Goal: Task Accomplishment & Management: Manage account settings

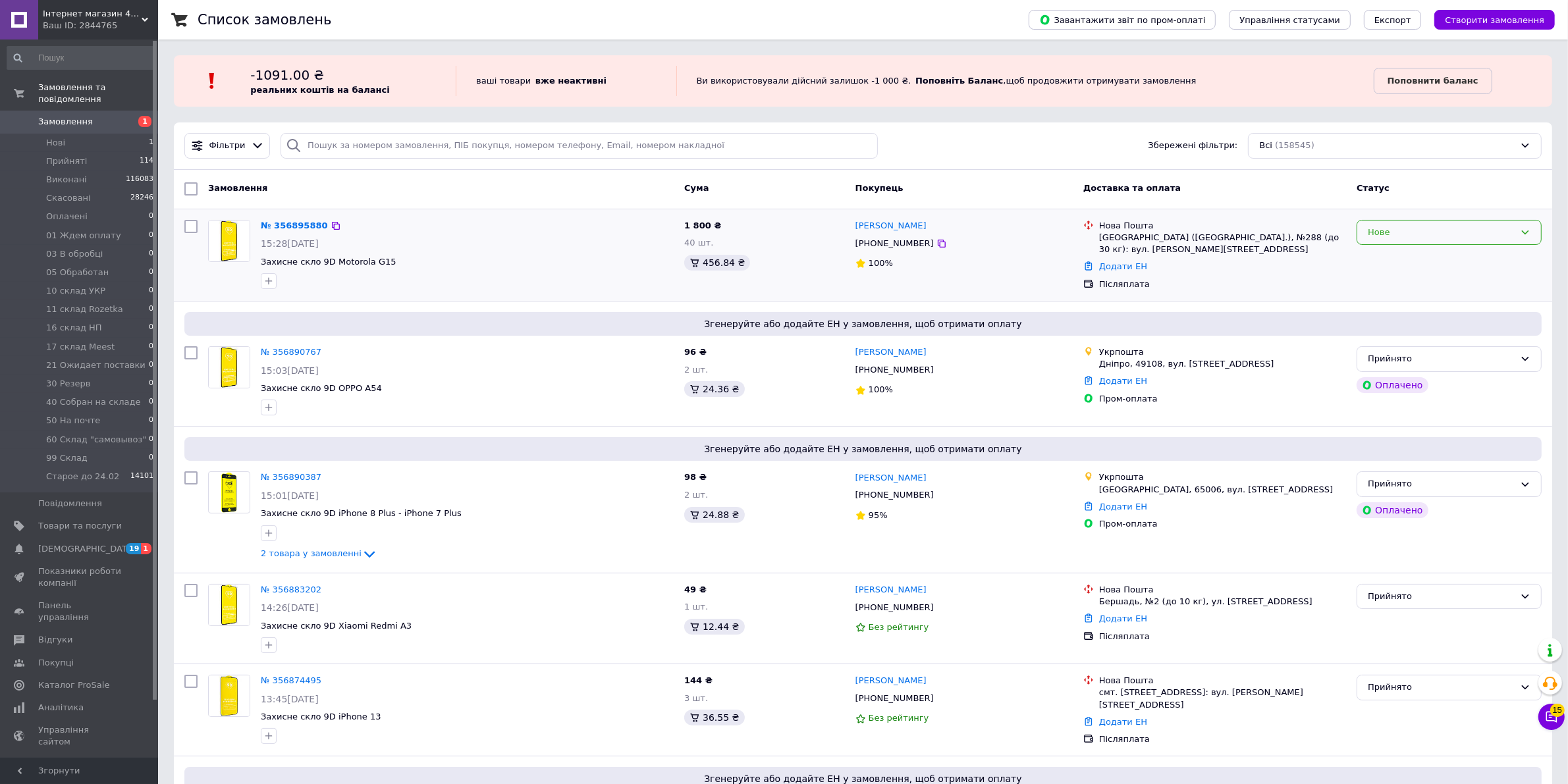
click at [1412, 234] on div "Нове" at bounding box center [1441, 233] width 147 height 14
click at [1426, 307] on li "Скасовано" at bounding box center [1449, 308] width 184 height 24
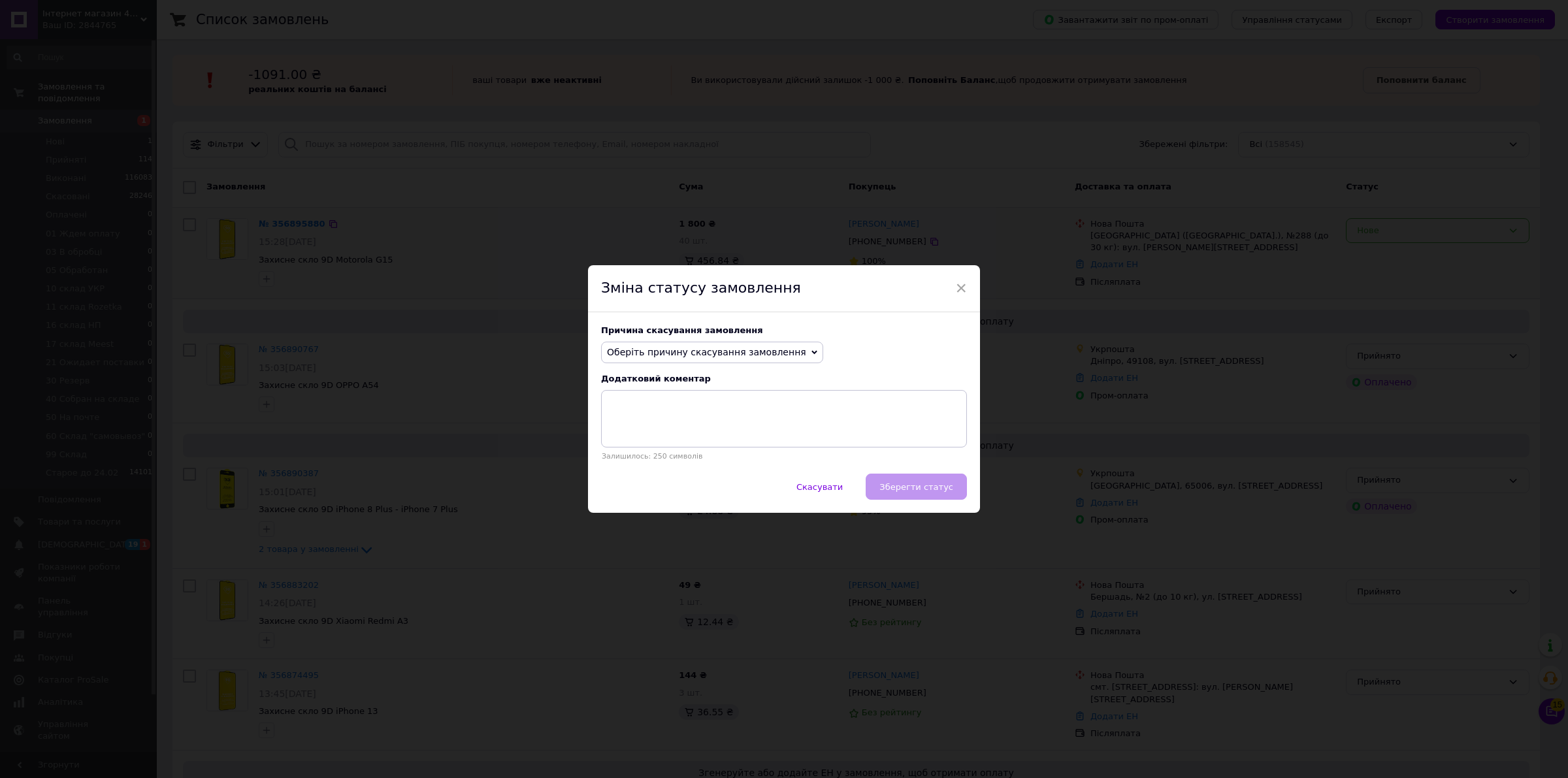
click at [710, 355] on span "Оберіть причину скасування замовлення" at bounding box center [707, 352] width 199 height 10
click at [666, 395] on li "Немає різновиду товару" at bounding box center [712, 396] width 221 height 18
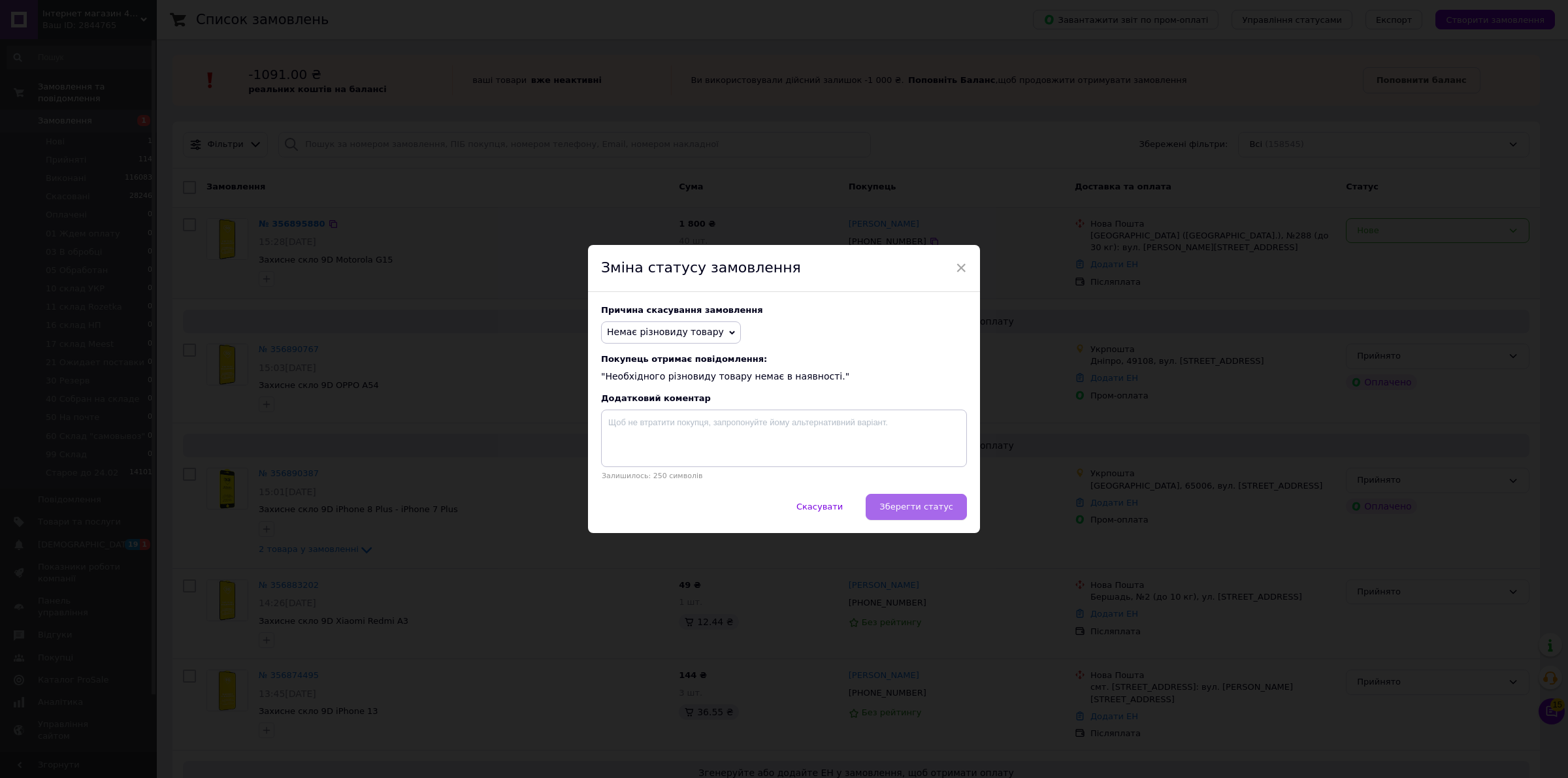
click at [917, 510] on span "Зберегти статус" at bounding box center [916, 506] width 74 height 10
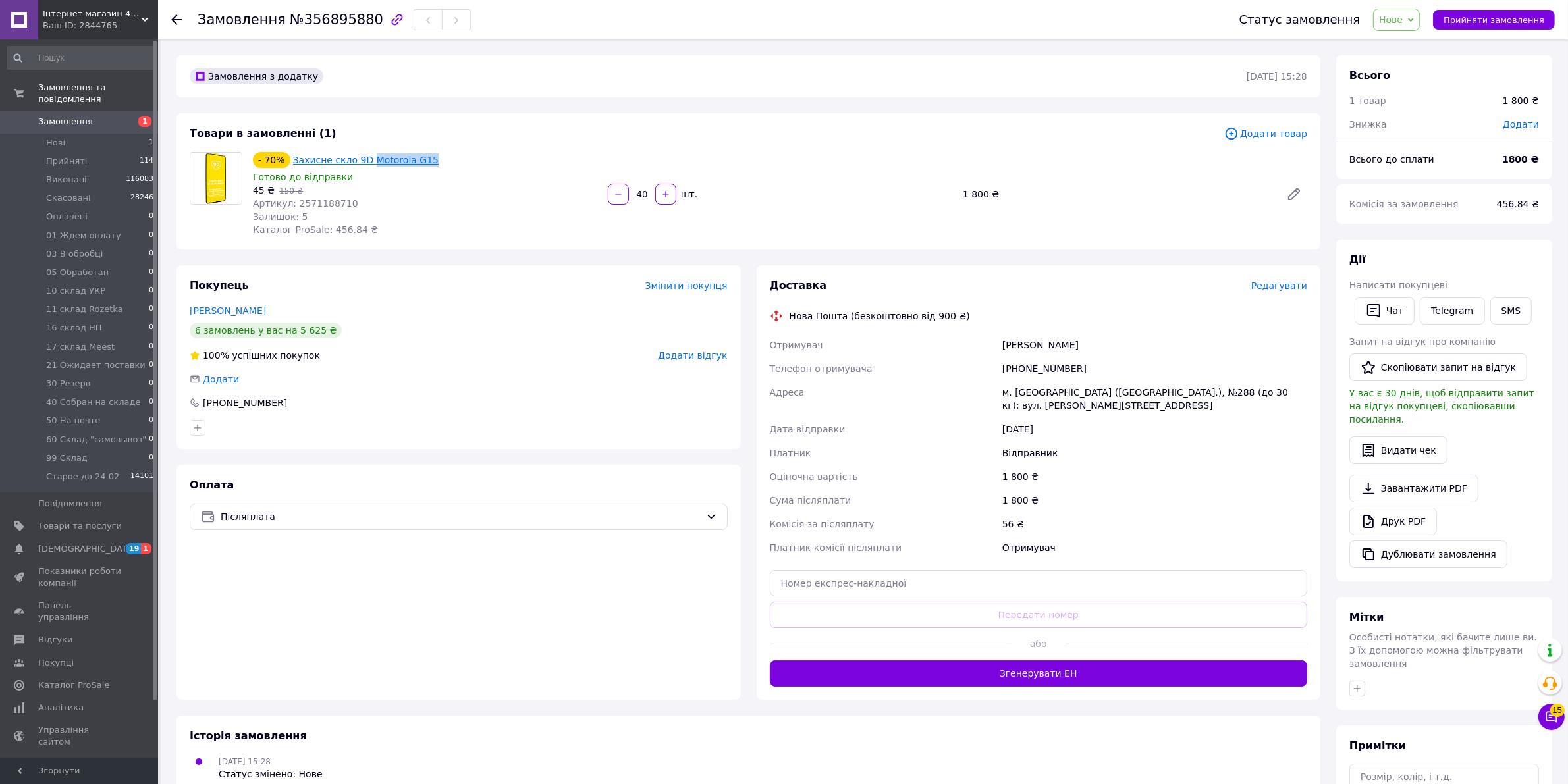
drag, startPoint x: 444, startPoint y: 158, endPoint x: 364, endPoint y: 162, distance: 80.1
click at [364, 162] on div "- 70% Захисне скло 9D Motorola G15" at bounding box center [424, 160] width 347 height 18
drag, startPoint x: 1076, startPoint y: 366, endPoint x: 1020, endPoint y: 370, distance: 56.1
click at [1020, 370] on div "[PHONE_NUMBER]" at bounding box center [1154, 368] width 310 height 23
click at [13, 17] on link at bounding box center [19, 20] width 39 height 39
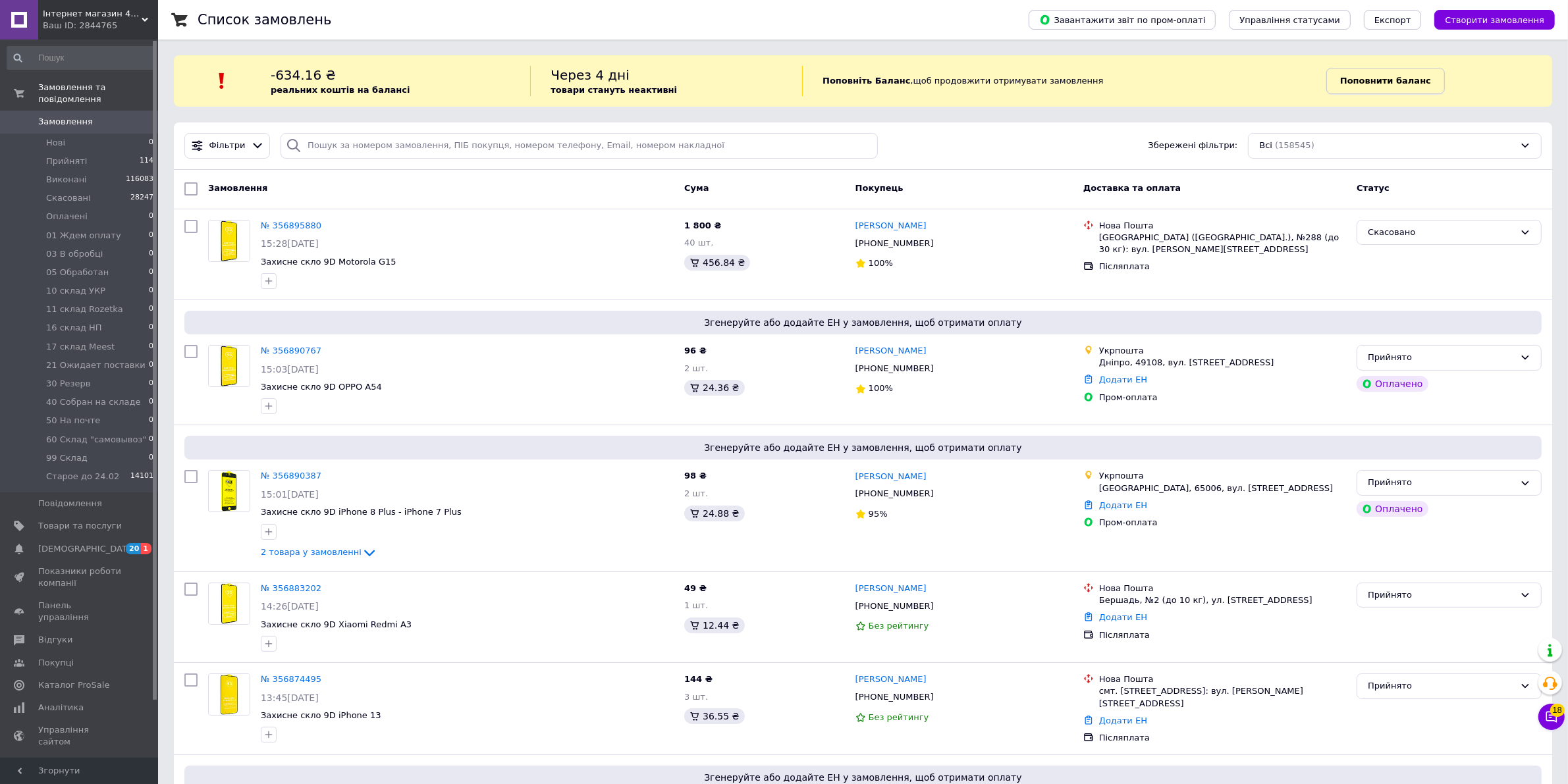
click at [1400, 80] on b "Поповнити баланс" at bounding box center [1385, 80] width 91 height 10
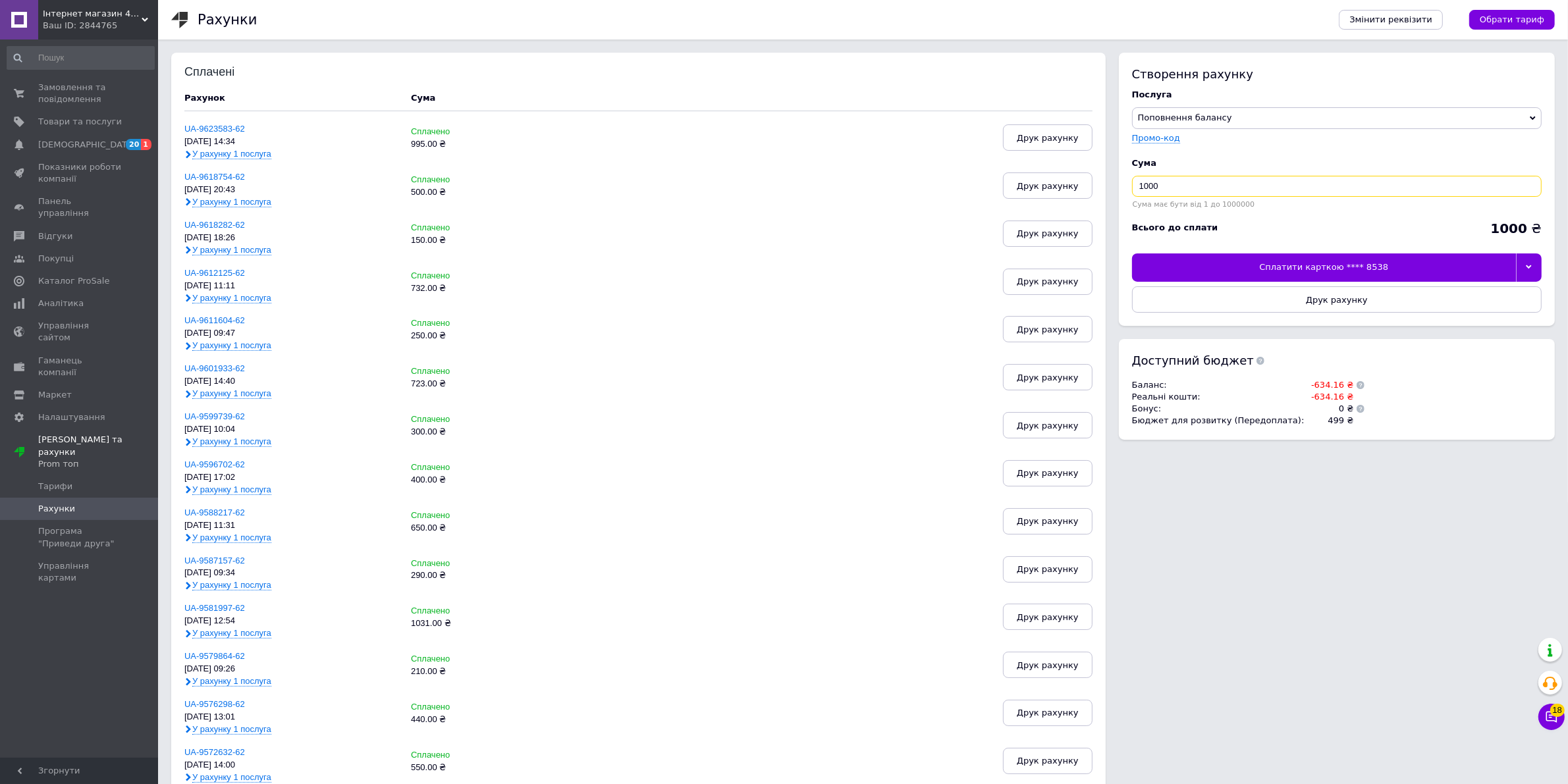
drag, startPoint x: 1180, startPoint y: 192, endPoint x: 1127, endPoint y: 201, distance: 53.8
click at [1130, 198] on div "Створення рахунку Послуга Поповнення балансу Premium-дизайн Промо-код Cума 1000…" at bounding box center [1336, 190] width 436 height 273
type input "650"
click at [316, 46] on div "Рахунки Змінити реквізити Обрати тариф Сплачені Рахунок Cума UA-9623583-62 11.0…" at bounding box center [863, 584] width 1409 height 1168
click at [1431, 267] on div "Сплатити карткою **** 8538" at bounding box center [1323, 267] width 384 height 28
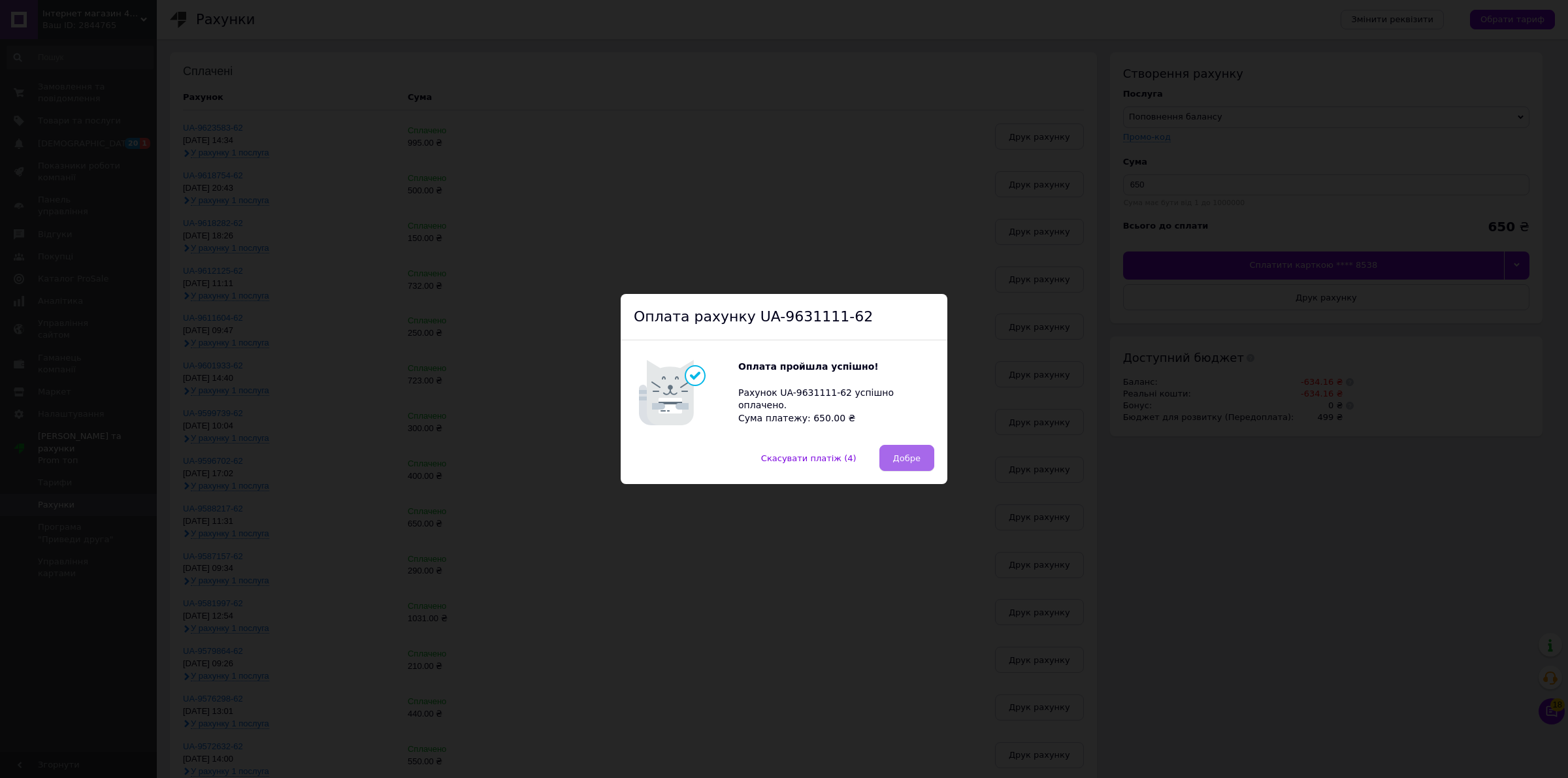
click at [919, 462] on button "Добре" at bounding box center [906, 458] width 55 height 26
